Goal: Task Accomplishment & Management: Manage account settings

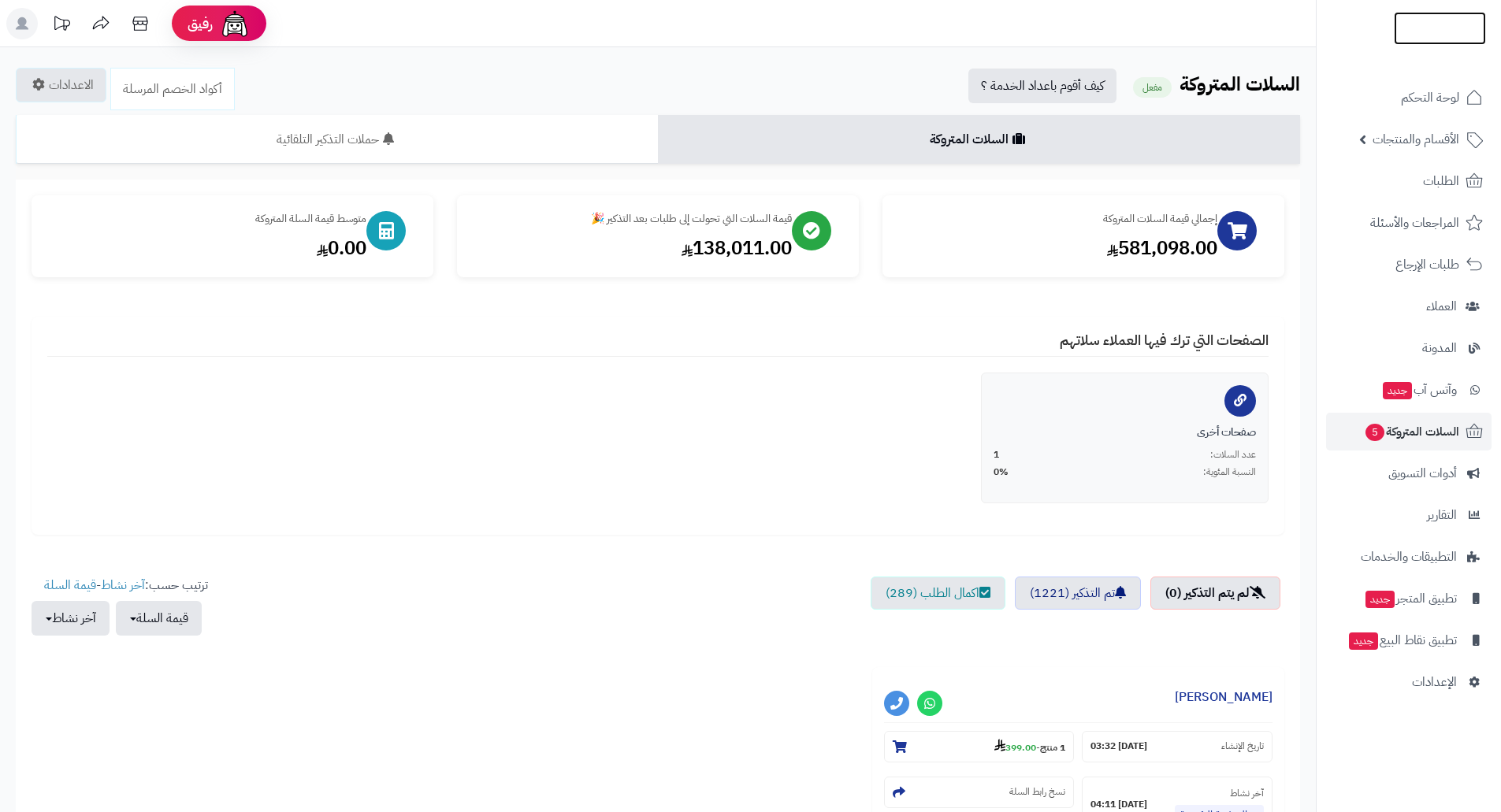
click at [1425, 41] on img at bounding box center [1439, 56] width 92 height 33
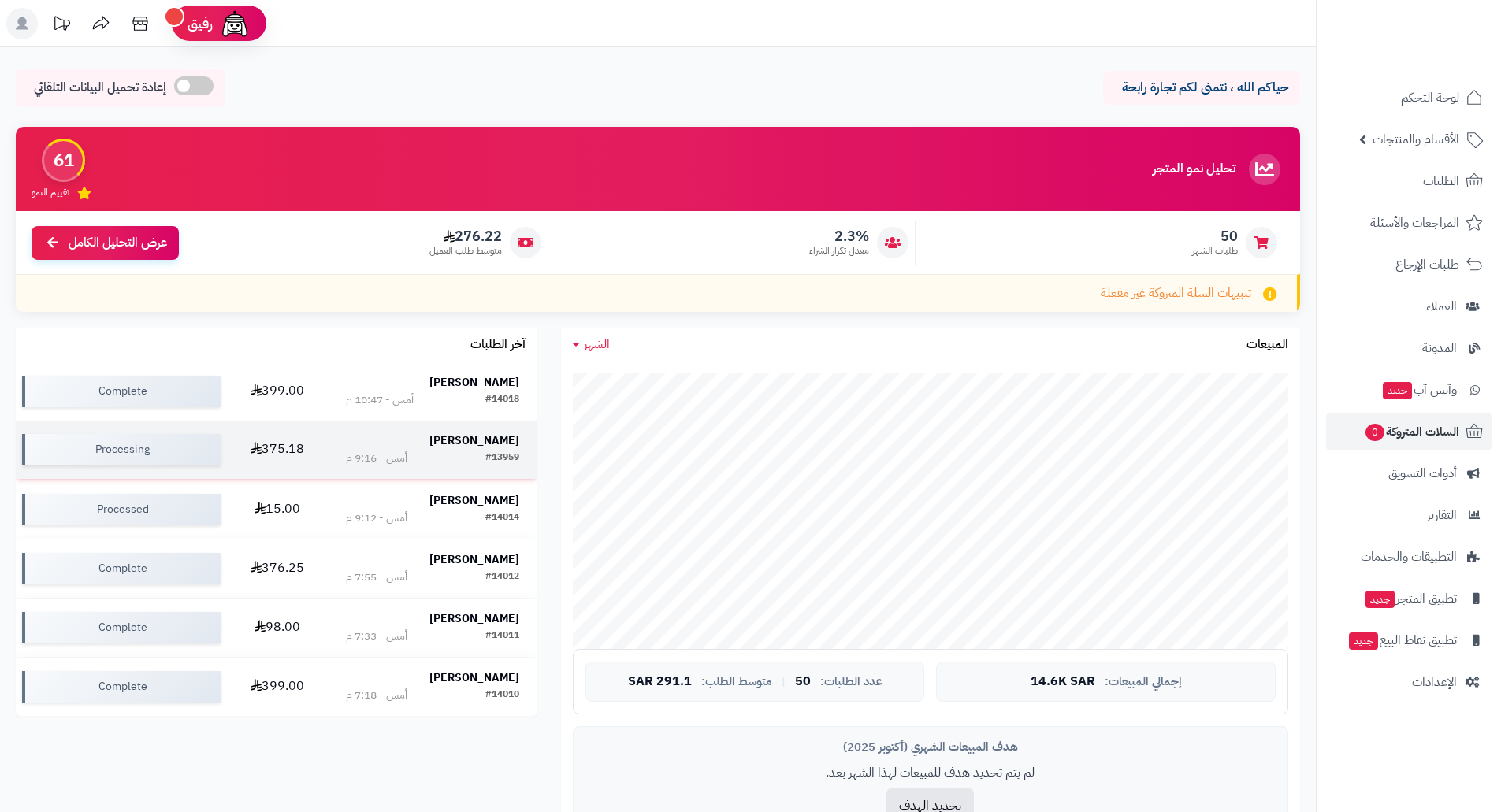
click at [277, 449] on td "375.18" at bounding box center [277, 450] width 101 height 58
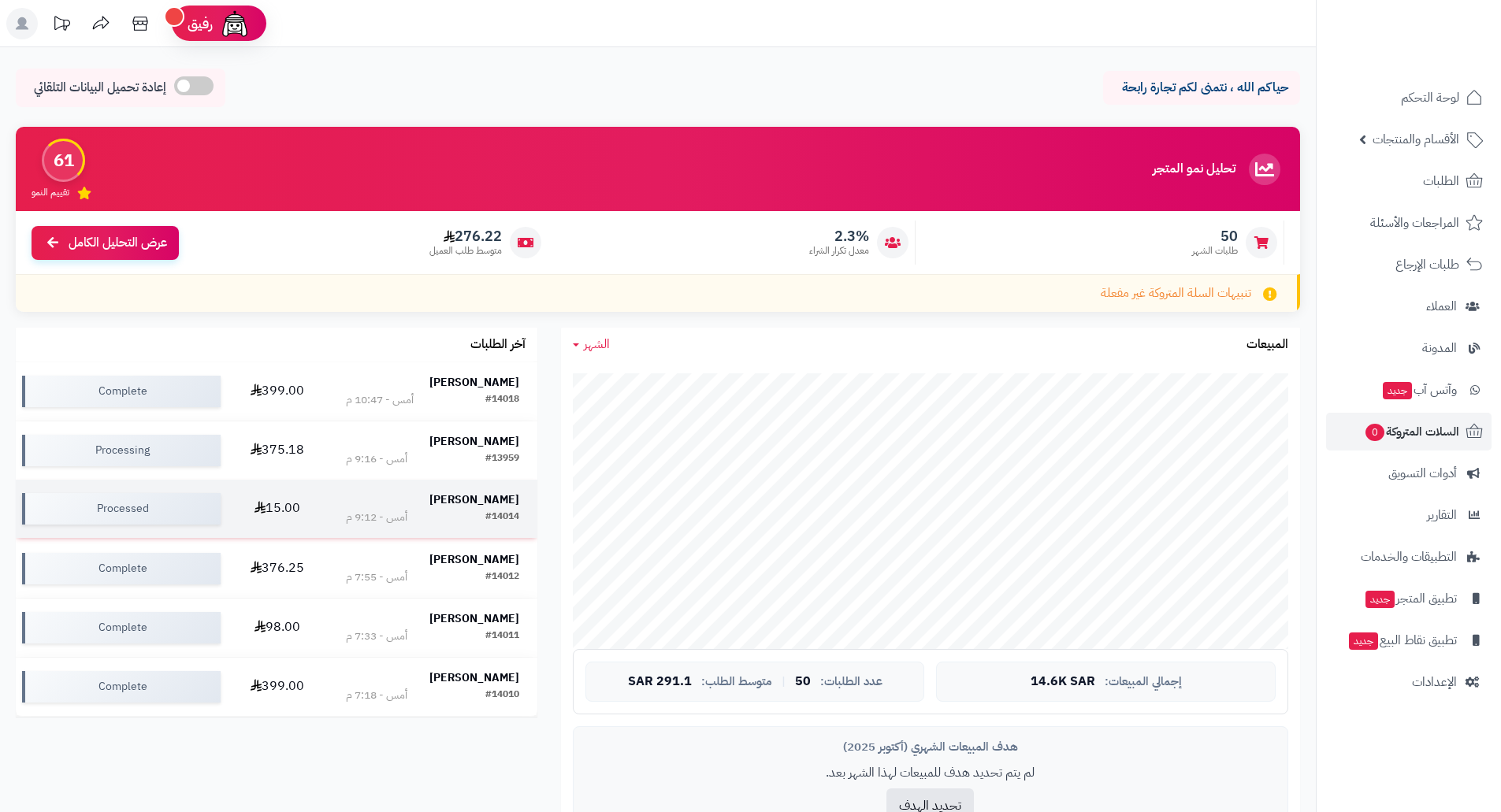
click at [469, 503] on strong "Mubarak Almarri" at bounding box center [474, 499] width 90 height 16
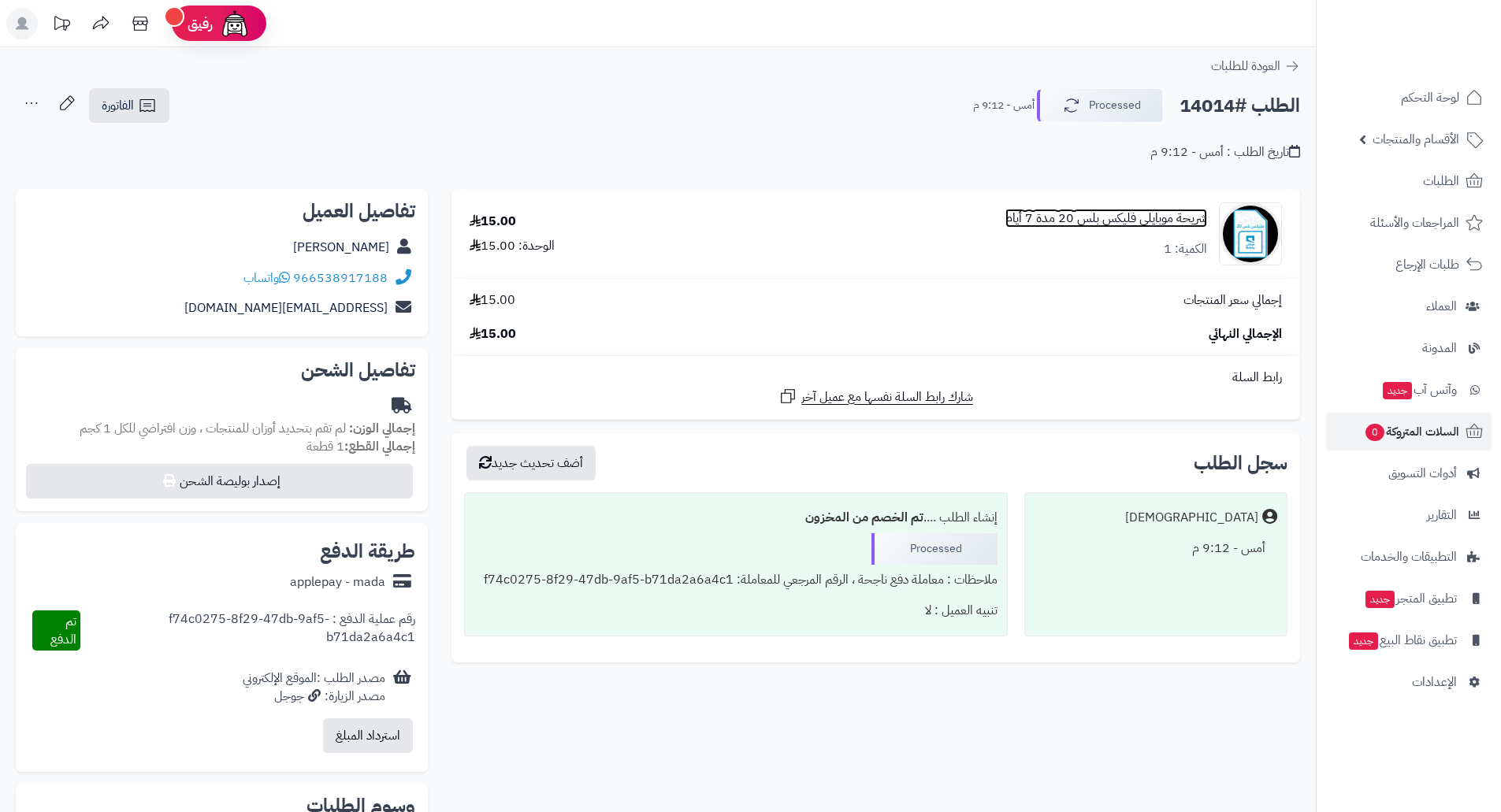
click at [1121, 221] on link "شريحة موبايلي فليكس بلس 20 مدة 7 أيام" at bounding box center [1106, 218] width 202 height 18
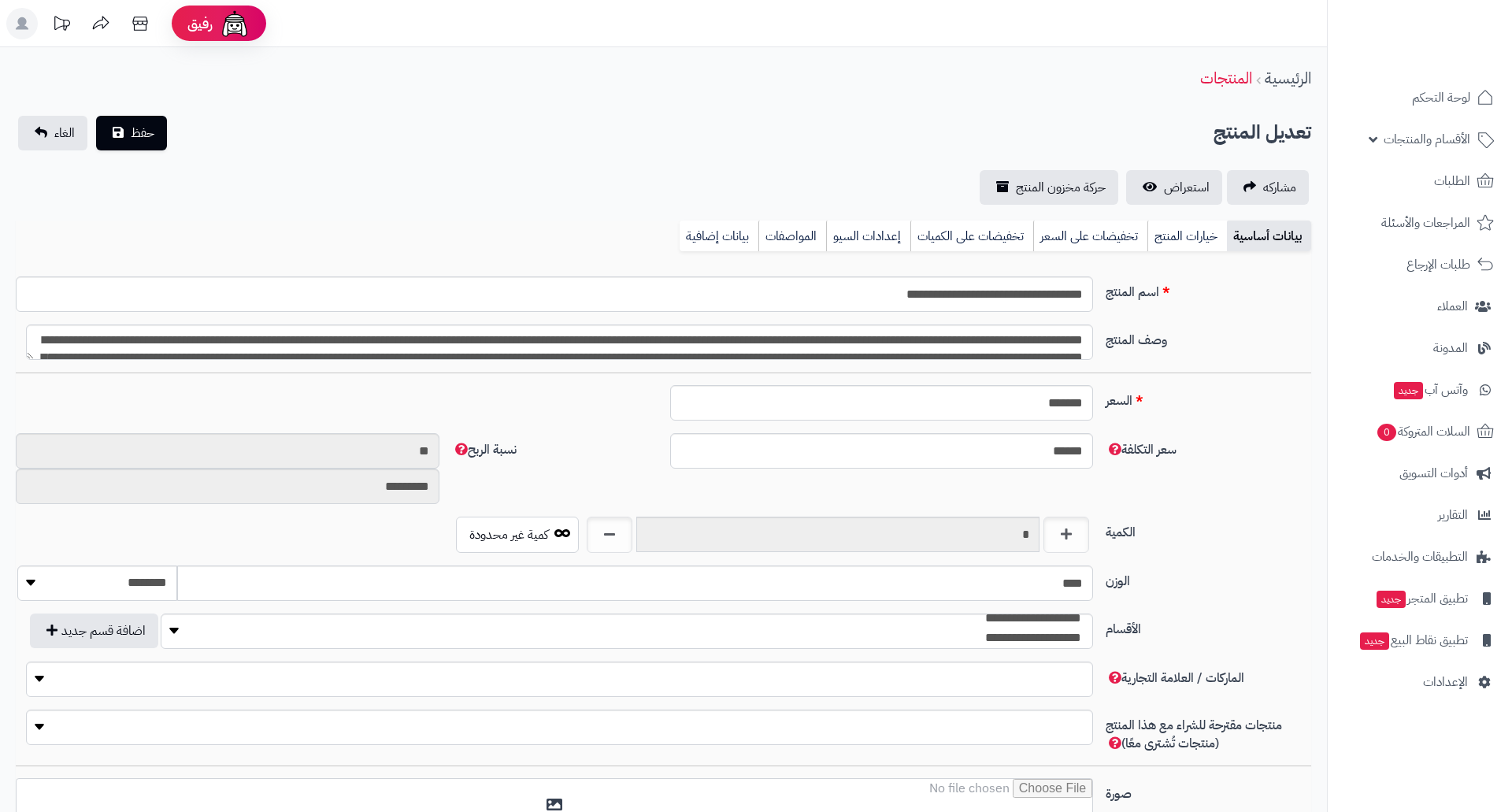
type input "*****"
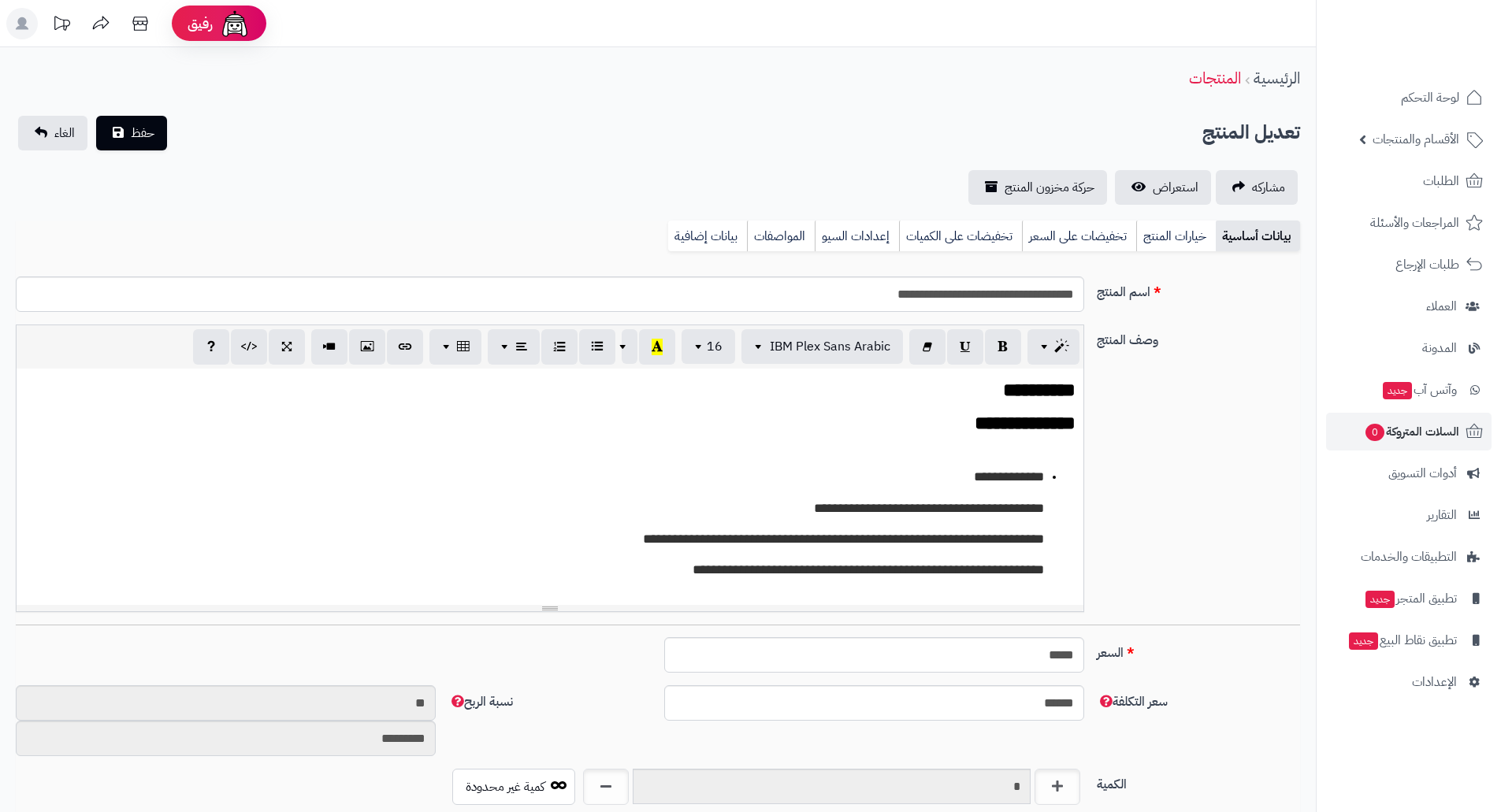
scroll to position [858, 0]
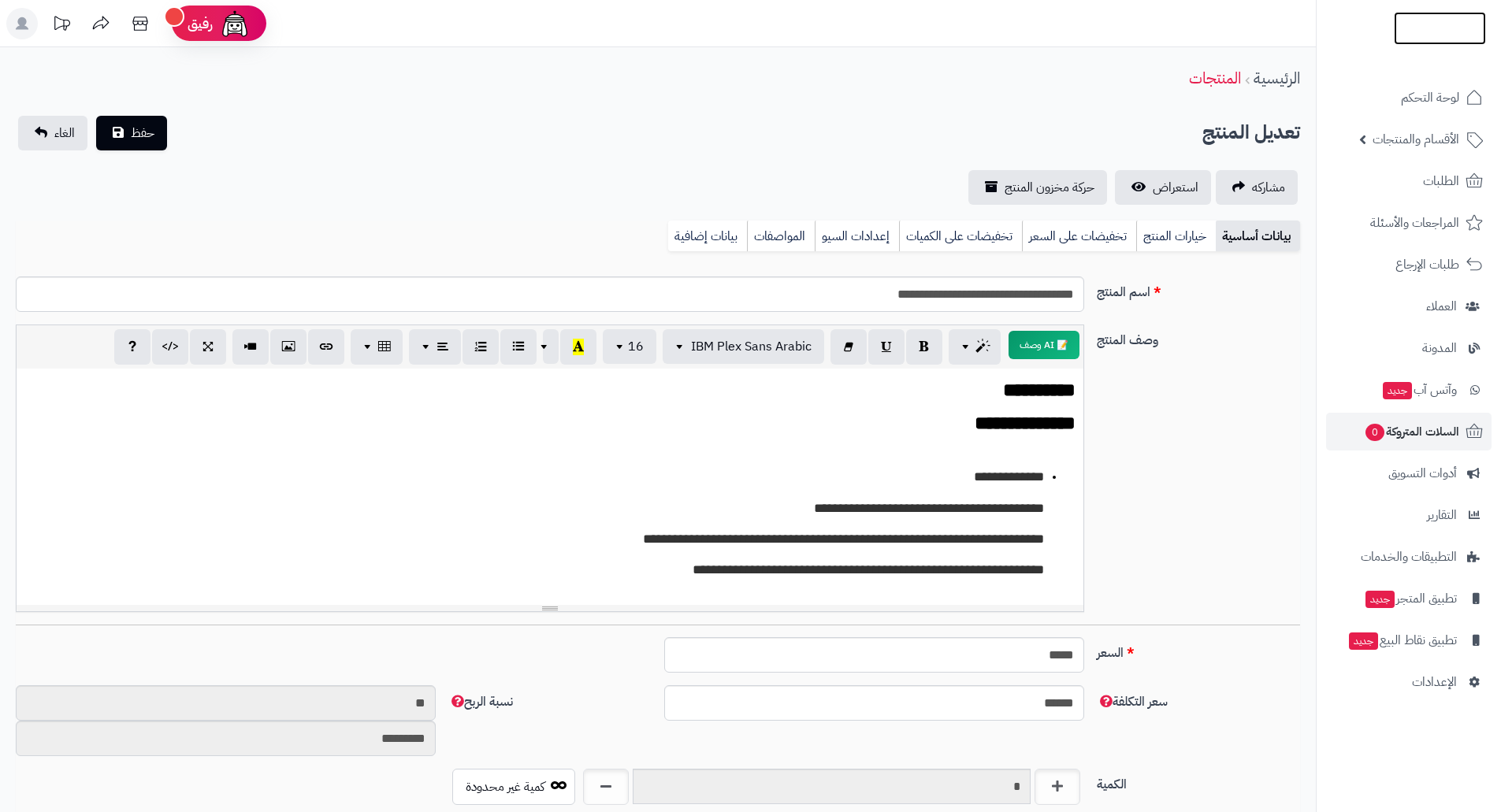
click at [1431, 42] on img at bounding box center [1439, 58] width 92 height 33
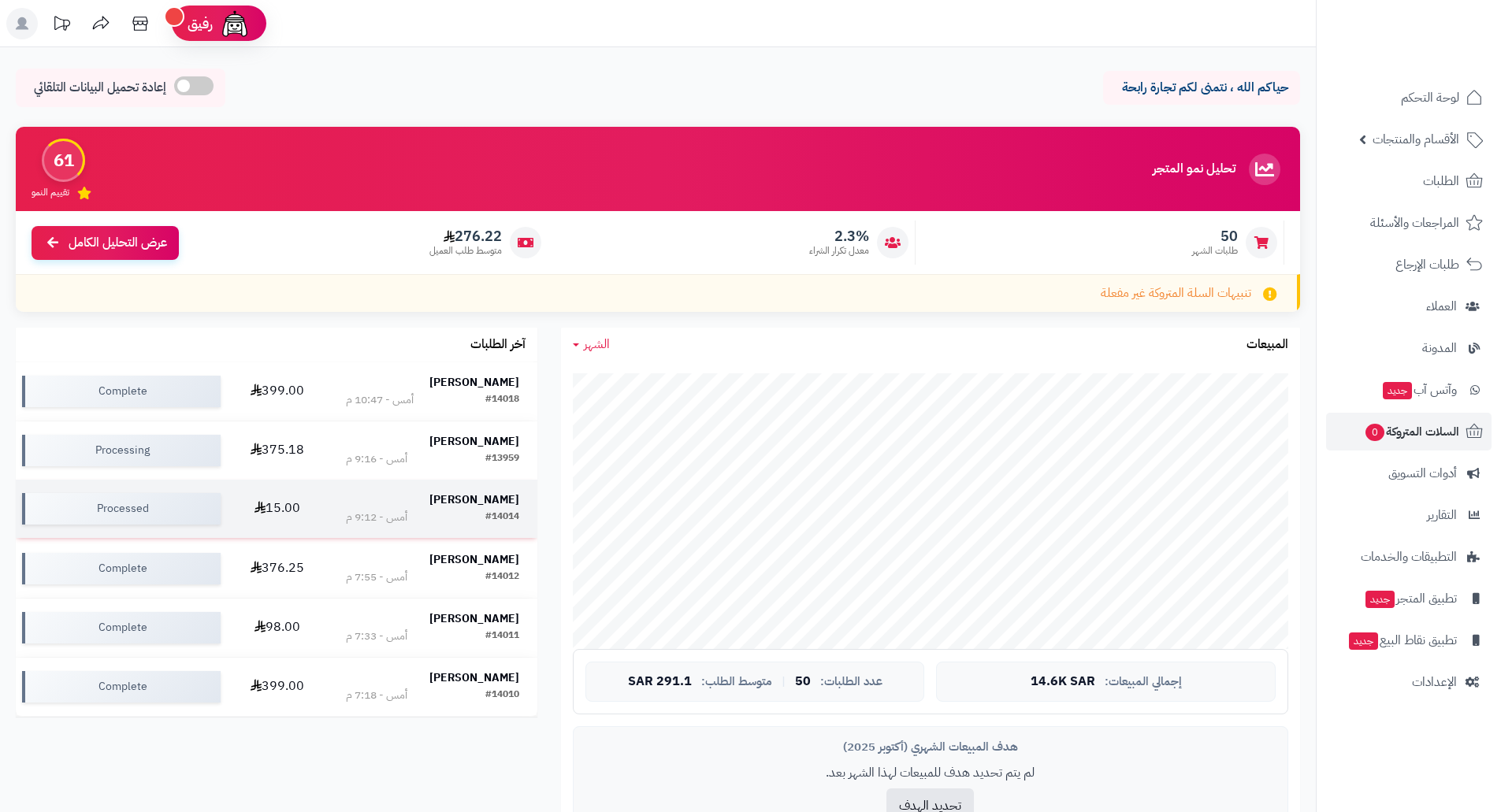
click at [472, 504] on strong "Mubarak Almarri" at bounding box center [474, 499] width 90 height 16
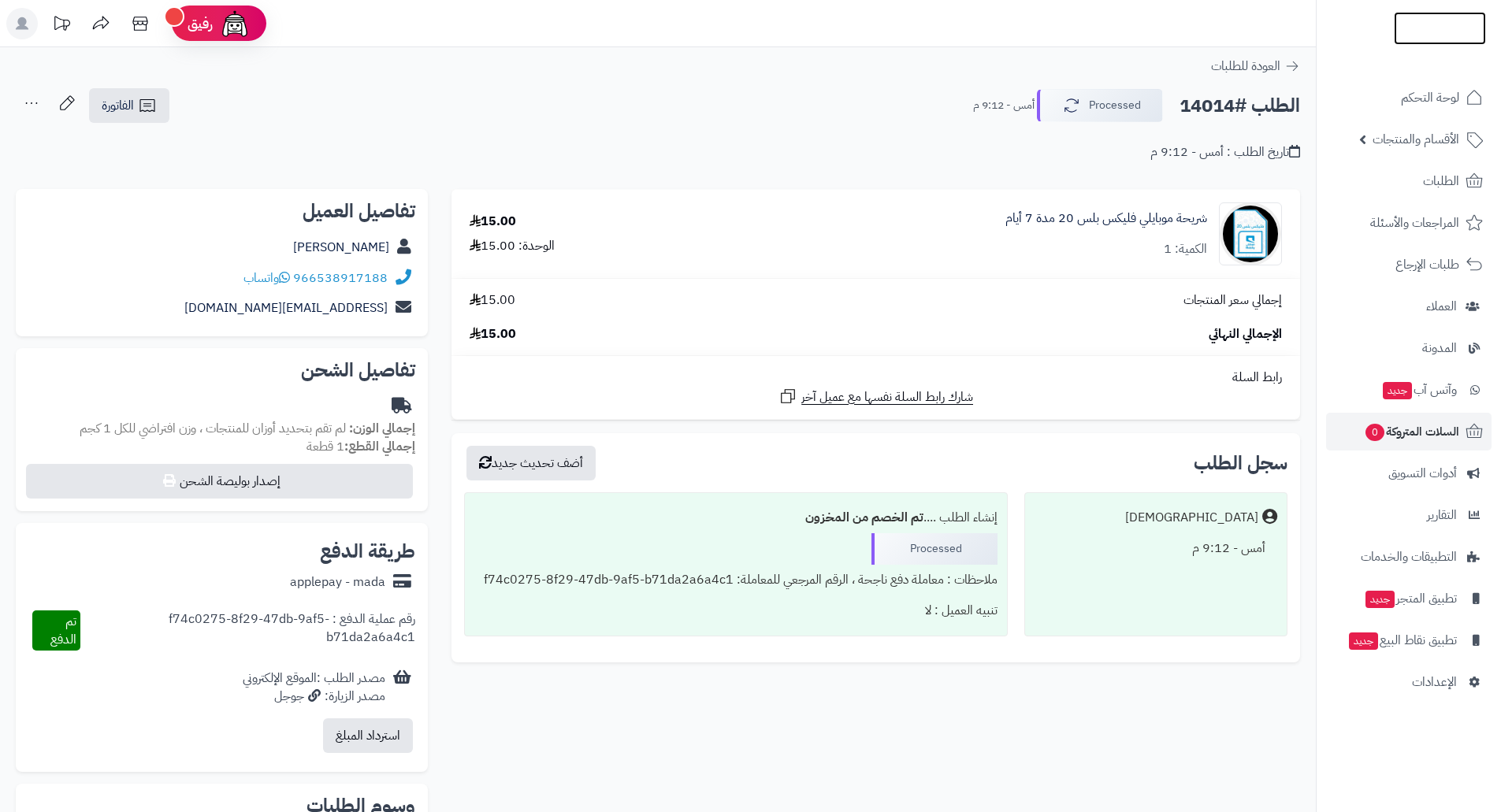
click at [1437, 45] on img at bounding box center [1439, 61] width 92 height 33
